Goal: Task Accomplishment & Management: Manage account settings

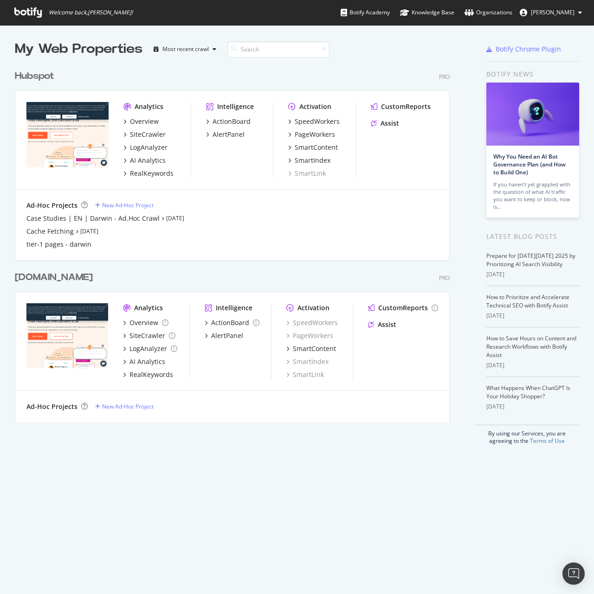
scroll to position [587, 580]
click at [23, 71] on div "Hubspot" at bounding box center [34, 76] width 39 height 13
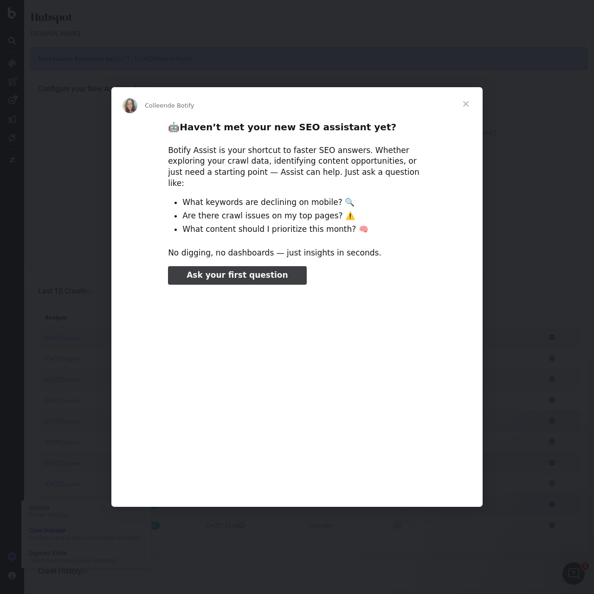
click at [463, 113] on span "Fermer" at bounding box center [465, 103] width 33 height 33
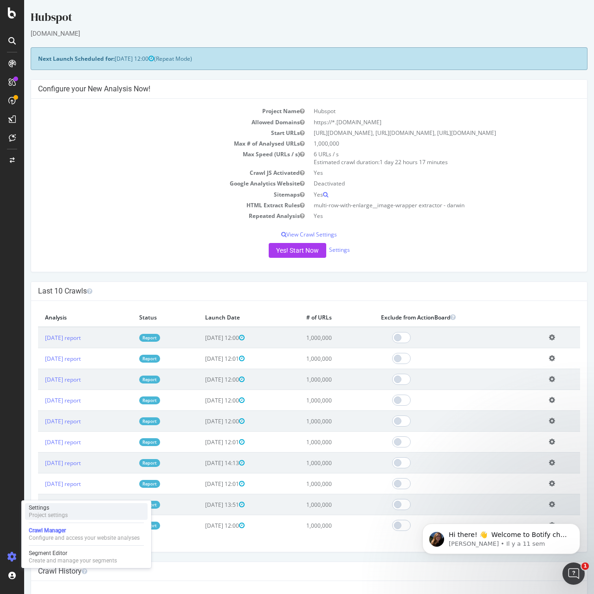
click at [64, 513] on div "Project settings" at bounding box center [48, 515] width 39 height 7
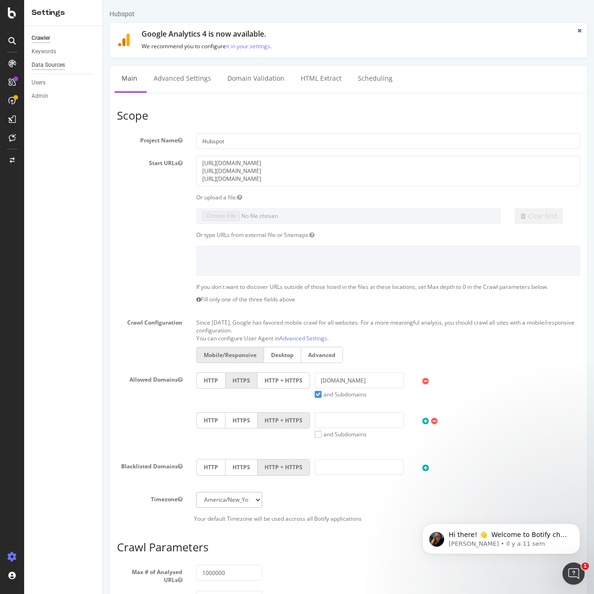
click at [50, 64] on div "Data Sources" at bounding box center [48, 65] width 33 height 10
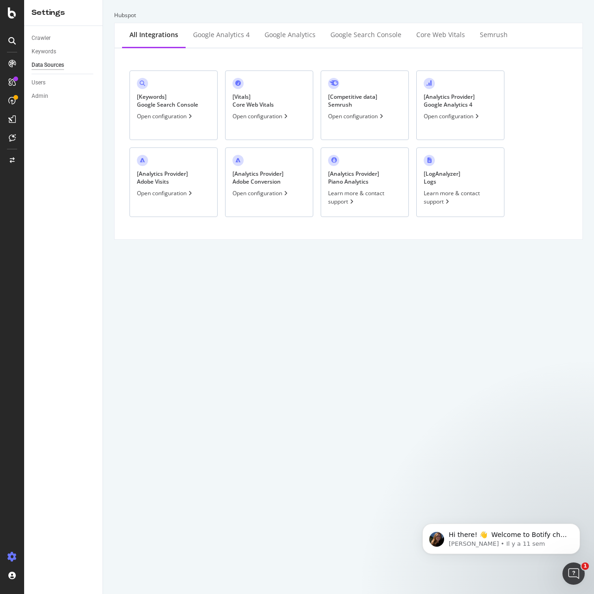
click at [194, 113] on div "Open configuration" at bounding box center [165, 116] width 57 height 8
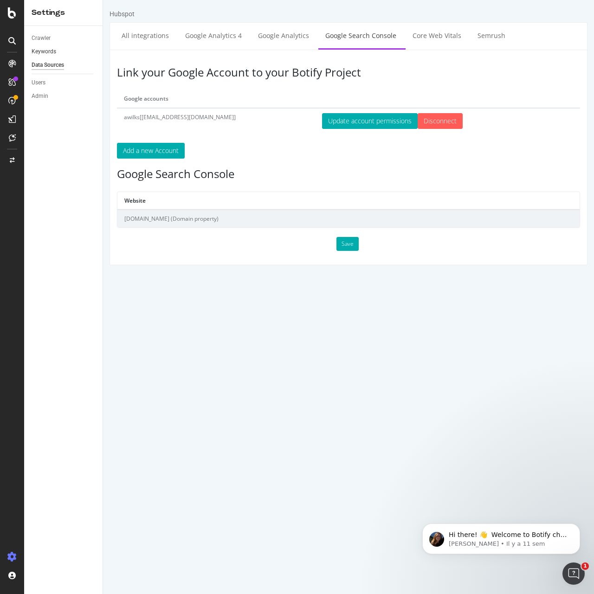
click at [59, 51] on link "Keywords" at bounding box center [64, 52] width 64 height 10
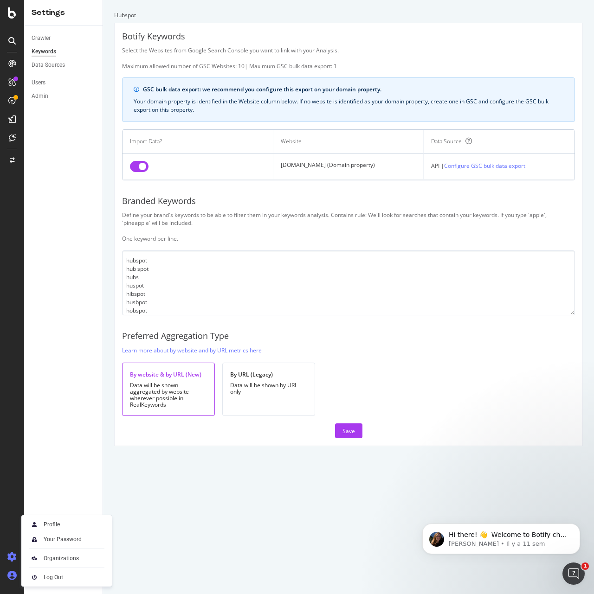
click at [13, 579] on icon at bounding box center [11, 575] width 9 height 9
click at [43, 577] on div "Log Out" at bounding box center [66, 577] width 83 height 13
